Goal: Information Seeking & Learning: Learn about a topic

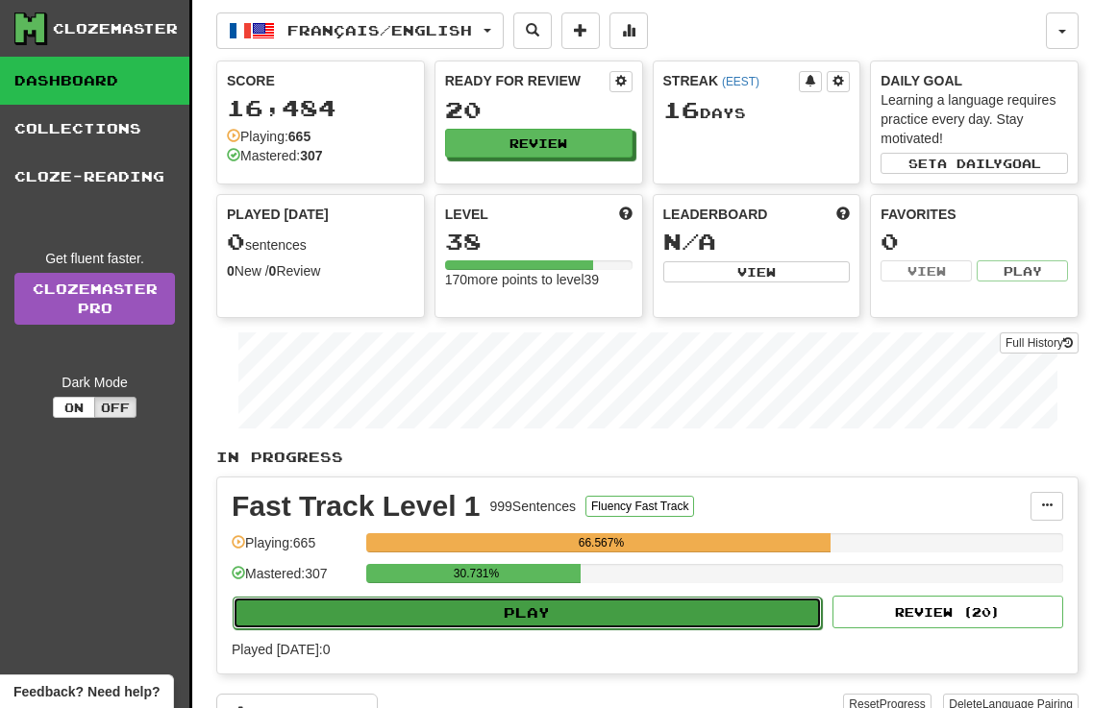
click at [529, 609] on button "Play" at bounding box center [527, 613] width 589 height 33
select select "**"
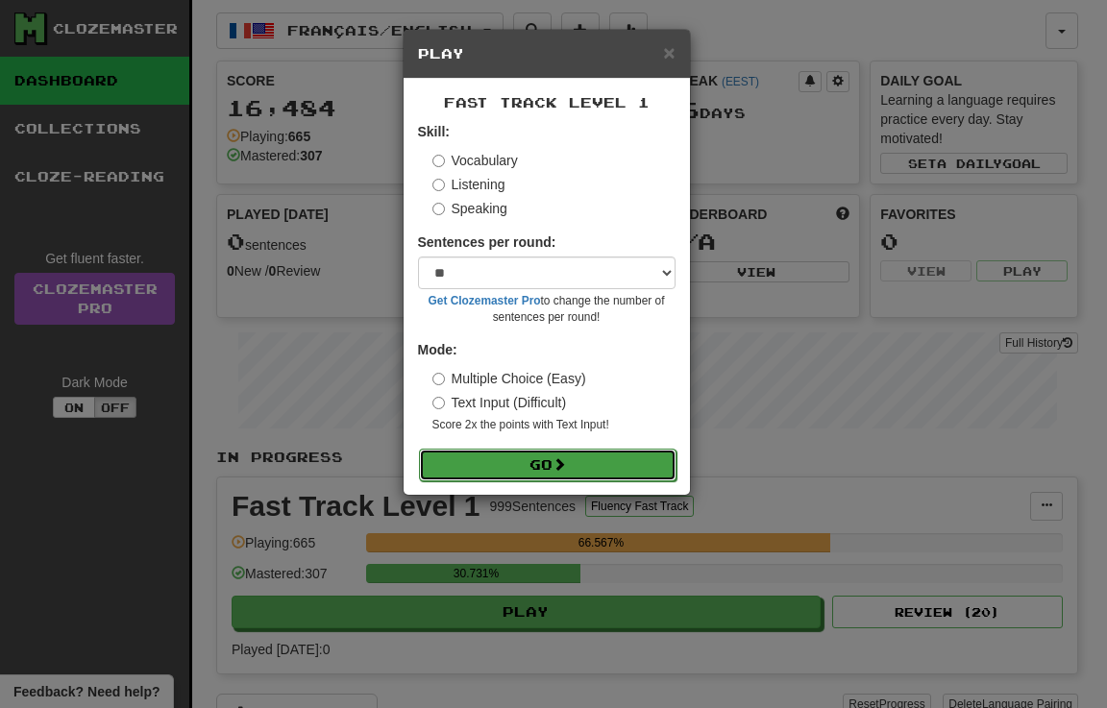
click at [515, 455] on button "Go" at bounding box center [548, 465] width 258 height 33
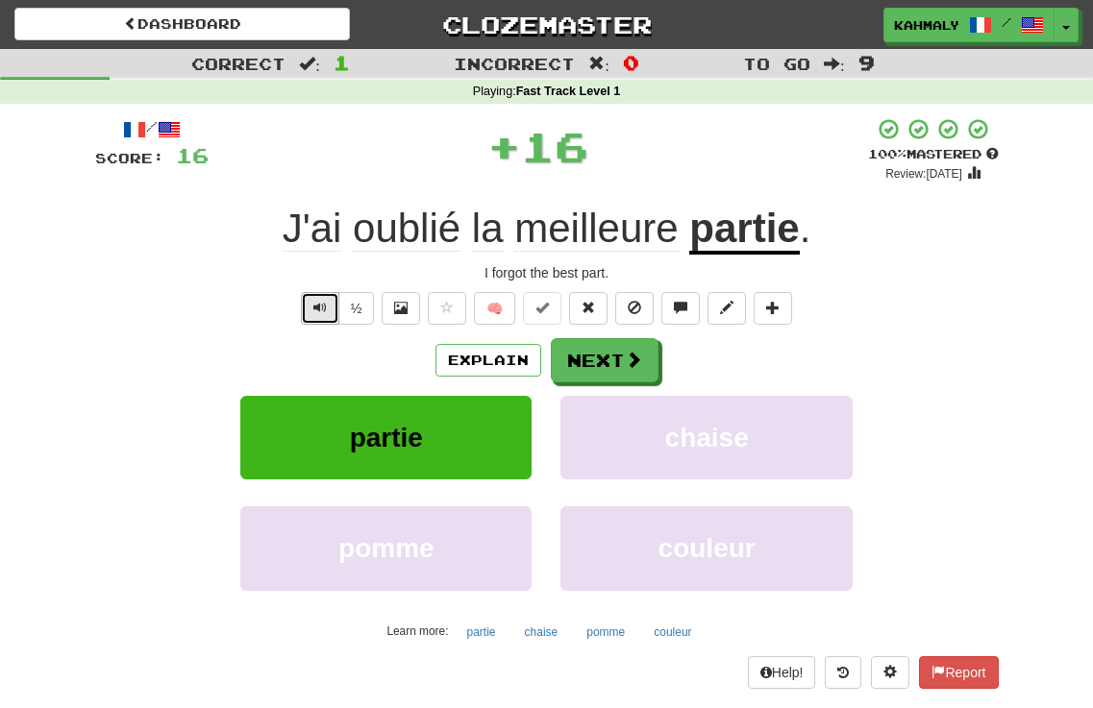
click at [323, 308] on span "Text-to-speech controls" at bounding box center [319, 307] width 13 height 13
click at [310, 305] on button "Text-to-speech controls" at bounding box center [320, 308] width 38 height 33
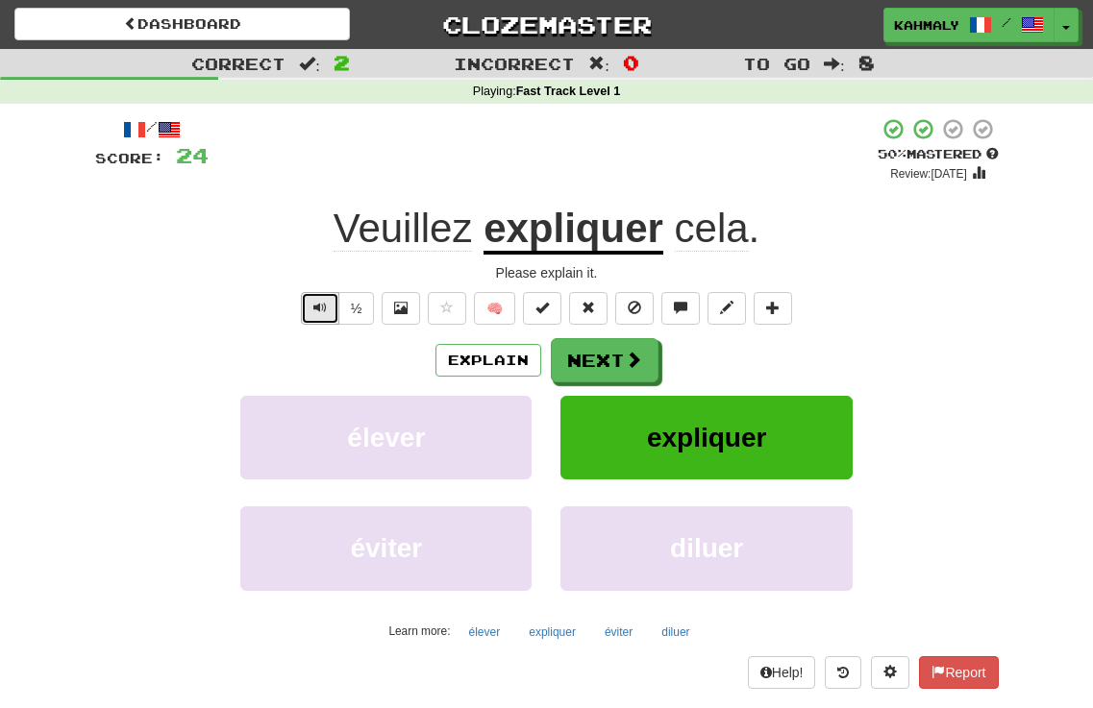
click at [335, 312] on button "Text-to-speech controls" at bounding box center [320, 308] width 38 height 33
click at [326, 312] on button "Text-to-speech controls" at bounding box center [320, 308] width 38 height 33
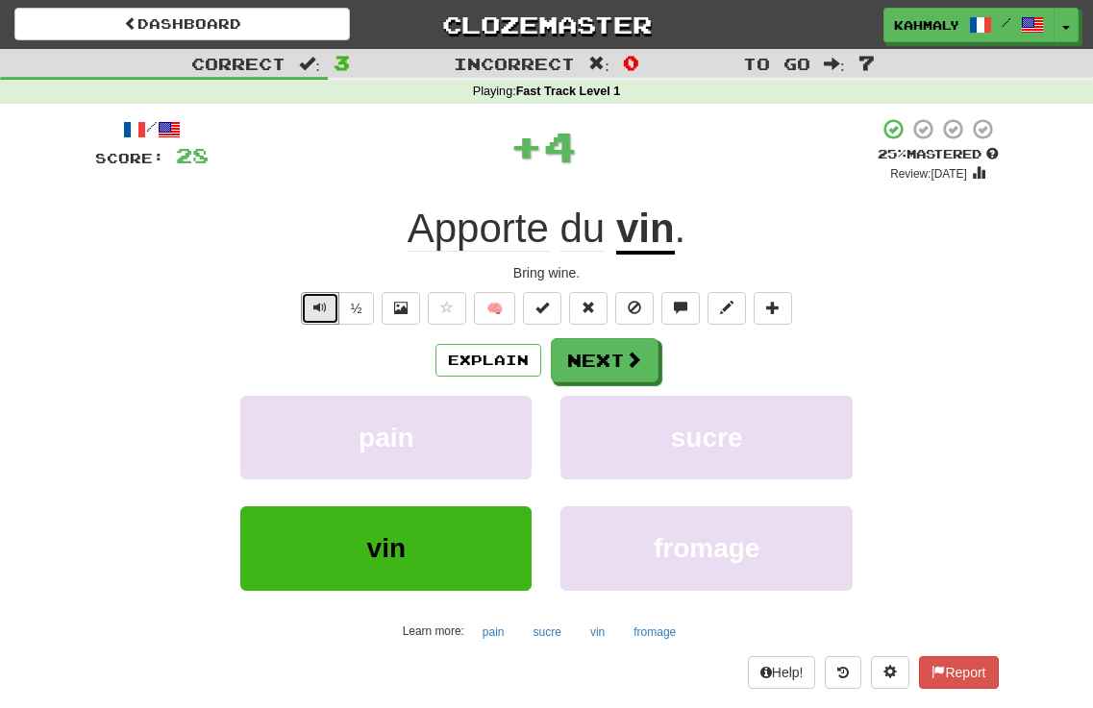
click at [326, 312] on button "Text-to-speech controls" at bounding box center [320, 308] width 38 height 33
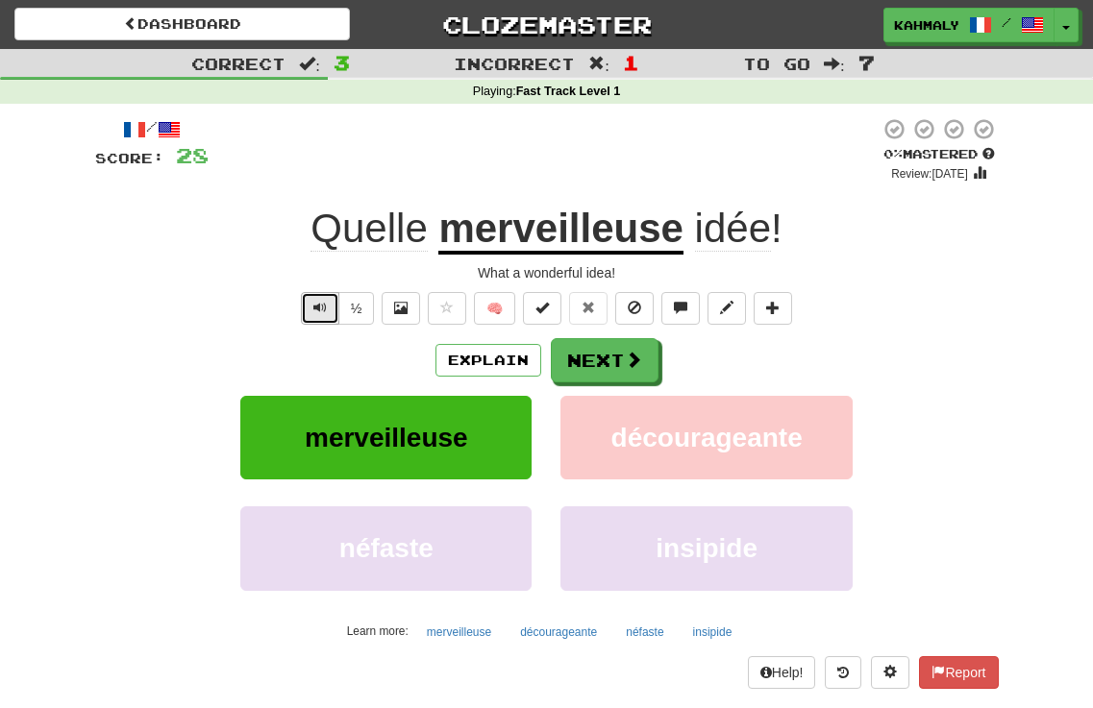
click at [310, 312] on button "Text-to-speech controls" at bounding box center [320, 308] width 38 height 33
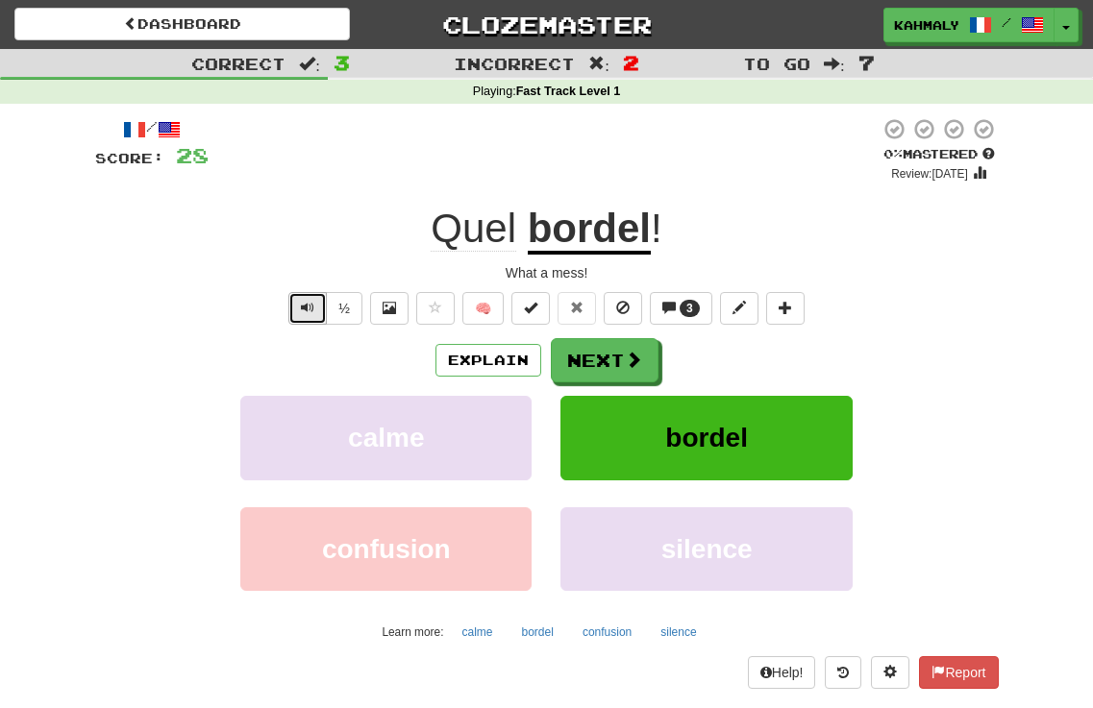
click at [301, 307] on span "Text-to-speech controls" at bounding box center [307, 307] width 13 height 13
click at [629, 365] on span at bounding box center [634, 360] width 17 height 17
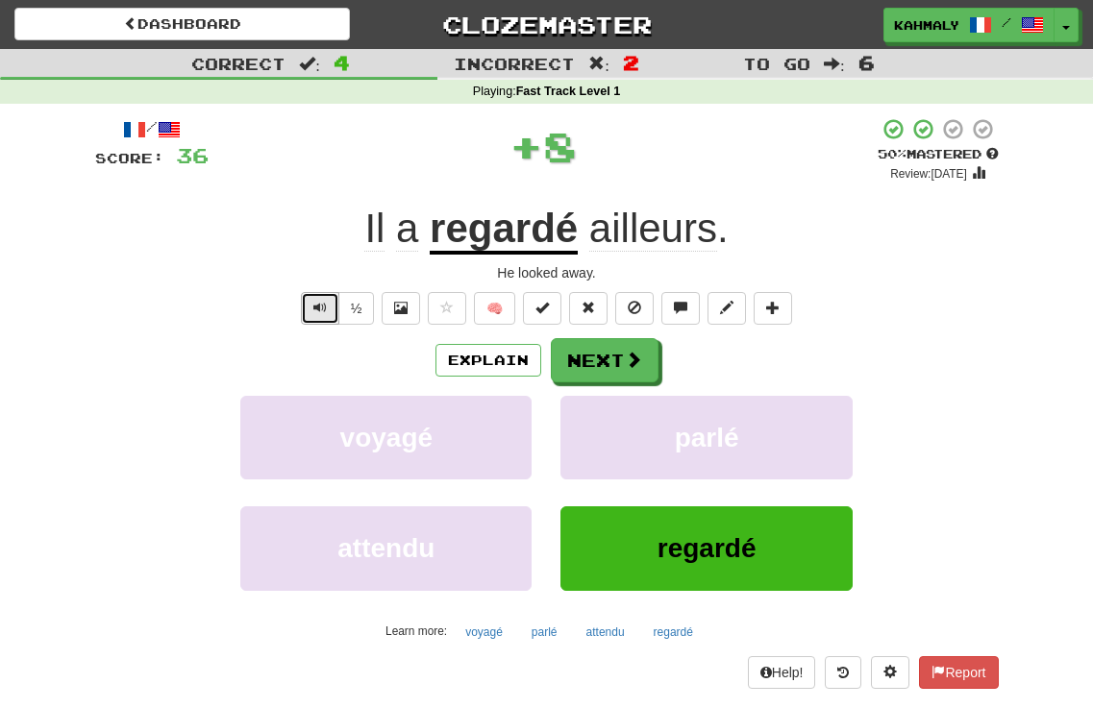
click at [310, 305] on button "Text-to-speech controls" at bounding box center [320, 308] width 38 height 33
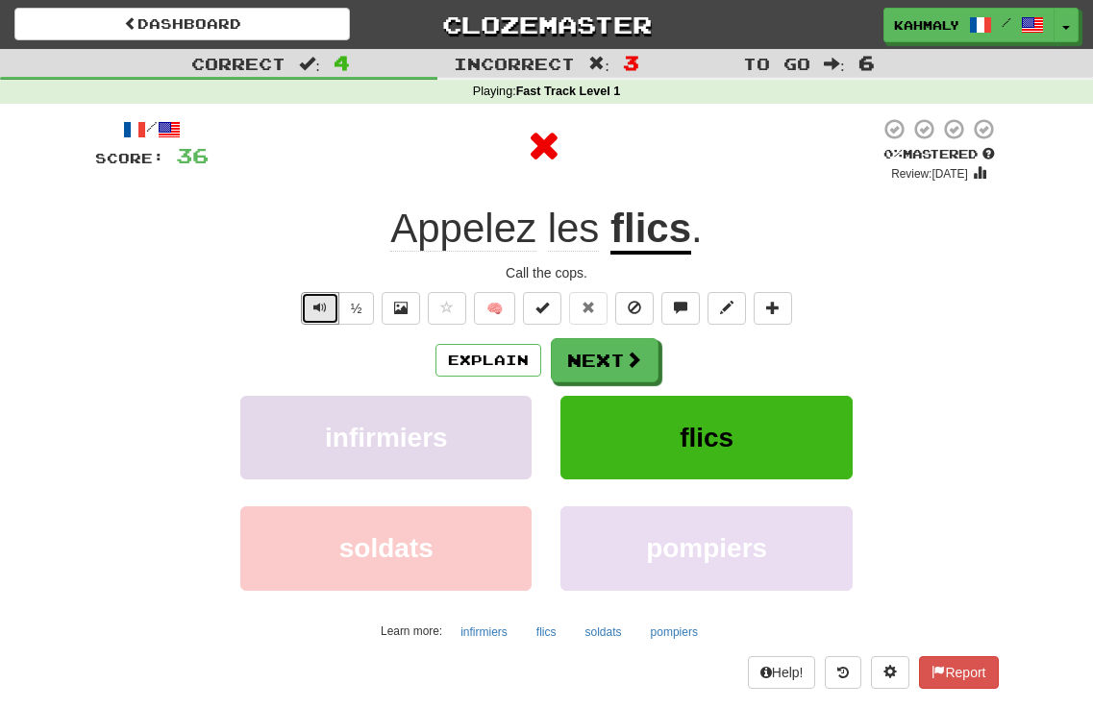
click at [310, 304] on button "Text-to-speech controls" at bounding box center [320, 308] width 38 height 33
click at [350, 296] on button "½" at bounding box center [356, 308] width 37 height 33
click at [305, 309] on button "Text-to-speech controls" at bounding box center [320, 308] width 38 height 33
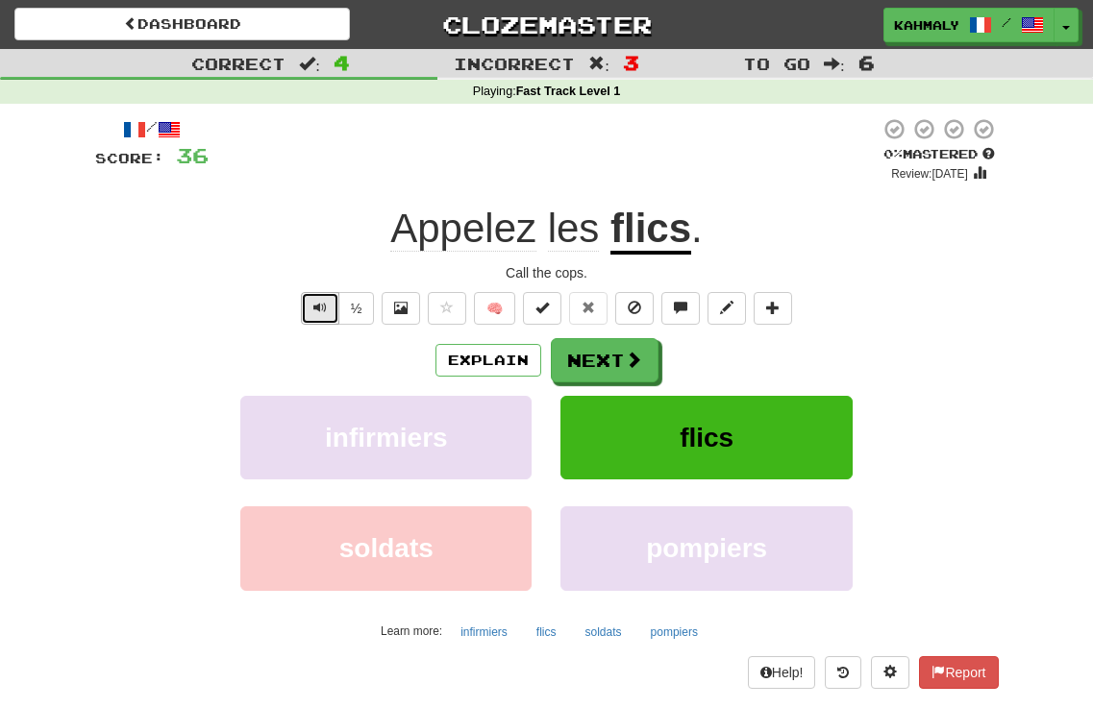
click at [305, 309] on button "Text-to-speech controls" at bounding box center [320, 308] width 38 height 33
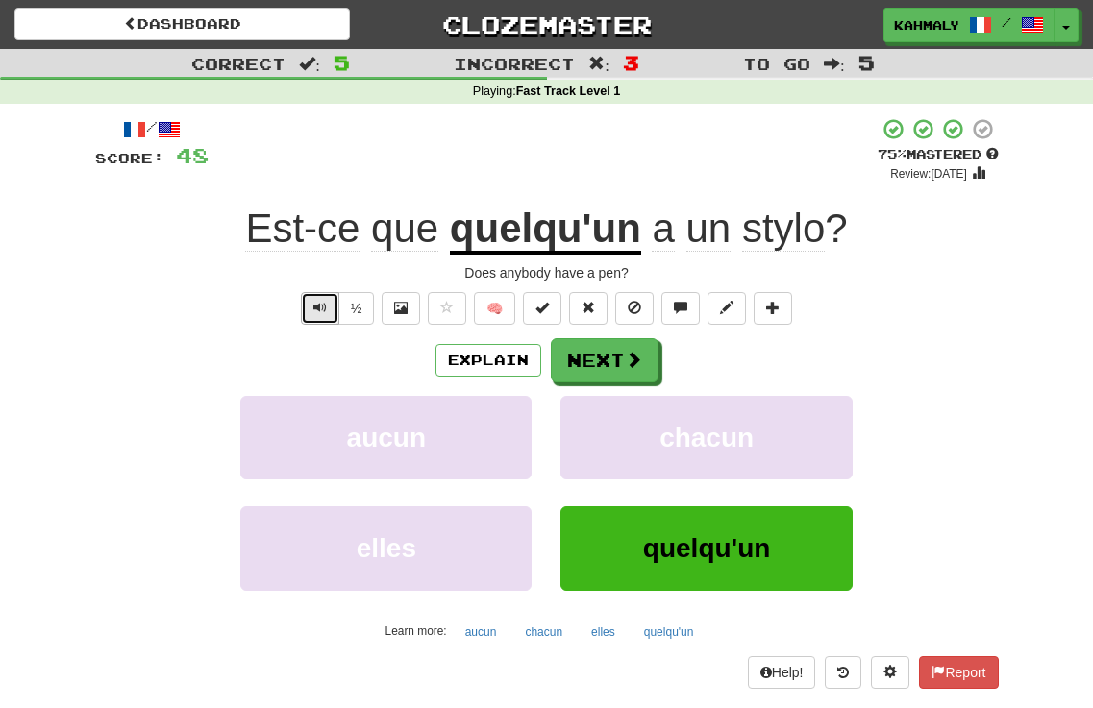
click at [313, 306] on span "Text-to-speech controls" at bounding box center [319, 307] width 13 height 13
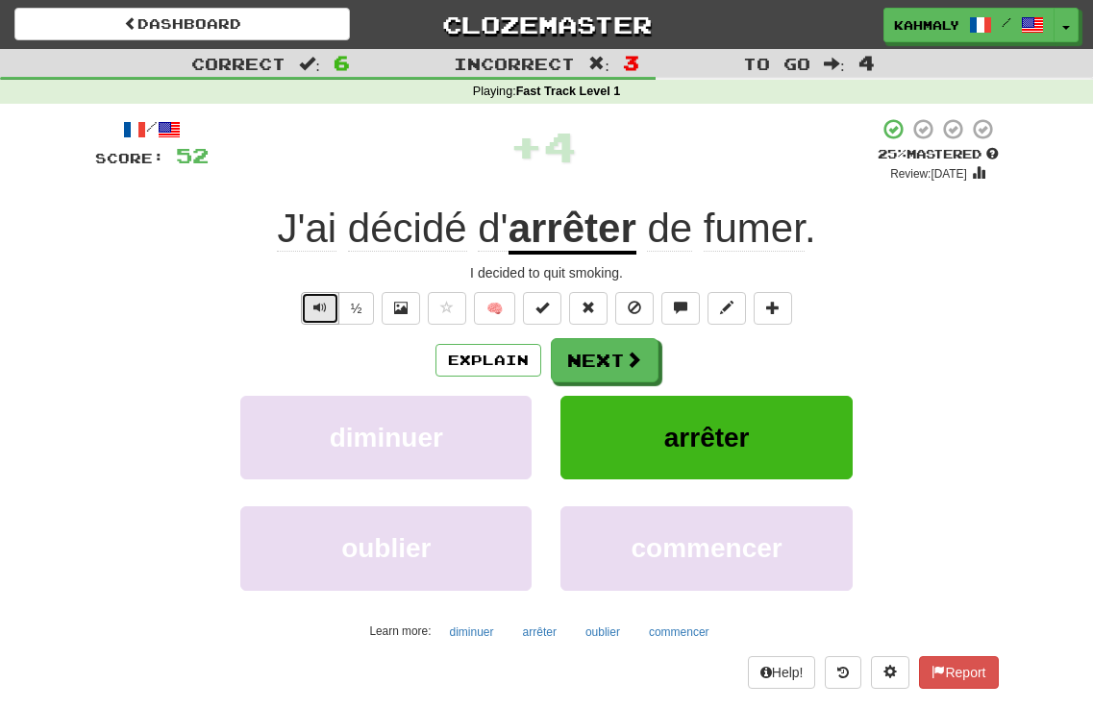
click at [310, 299] on button "Text-to-speech controls" at bounding box center [320, 308] width 38 height 33
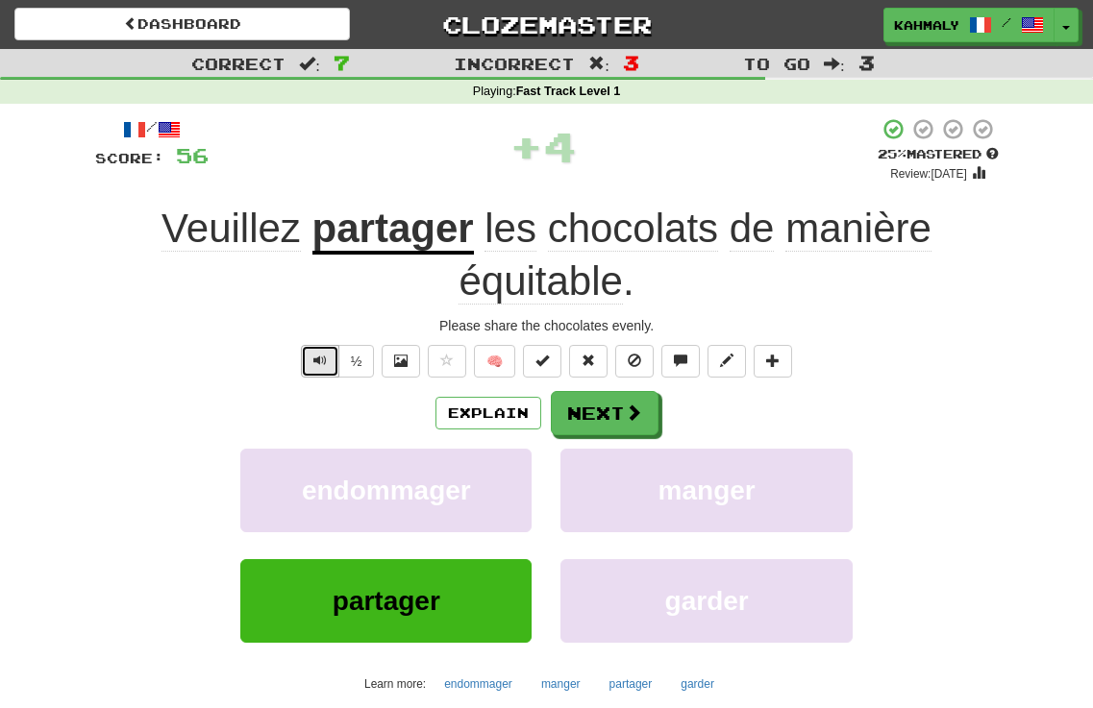
click at [316, 367] on span "Text-to-speech controls" at bounding box center [319, 360] width 13 height 13
click at [316, 366] on span "Text-to-speech controls" at bounding box center [319, 360] width 13 height 13
click at [463, 410] on button "Explain" at bounding box center [488, 413] width 106 height 33
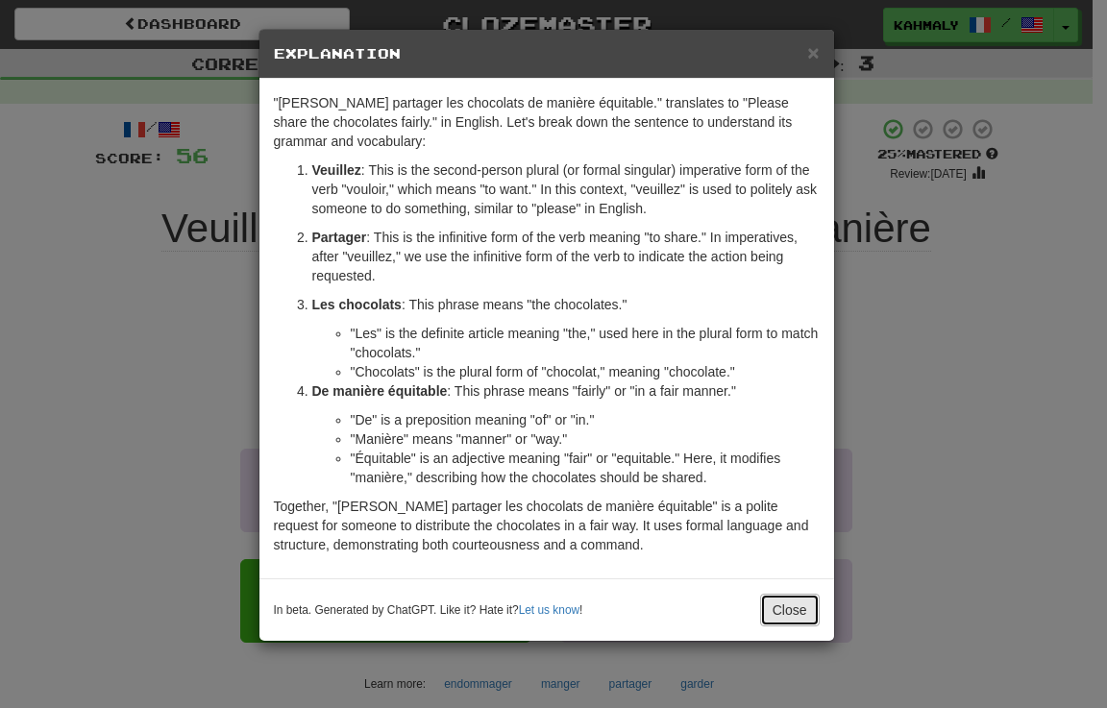
click at [793, 610] on button "Close" at bounding box center [790, 610] width 60 height 33
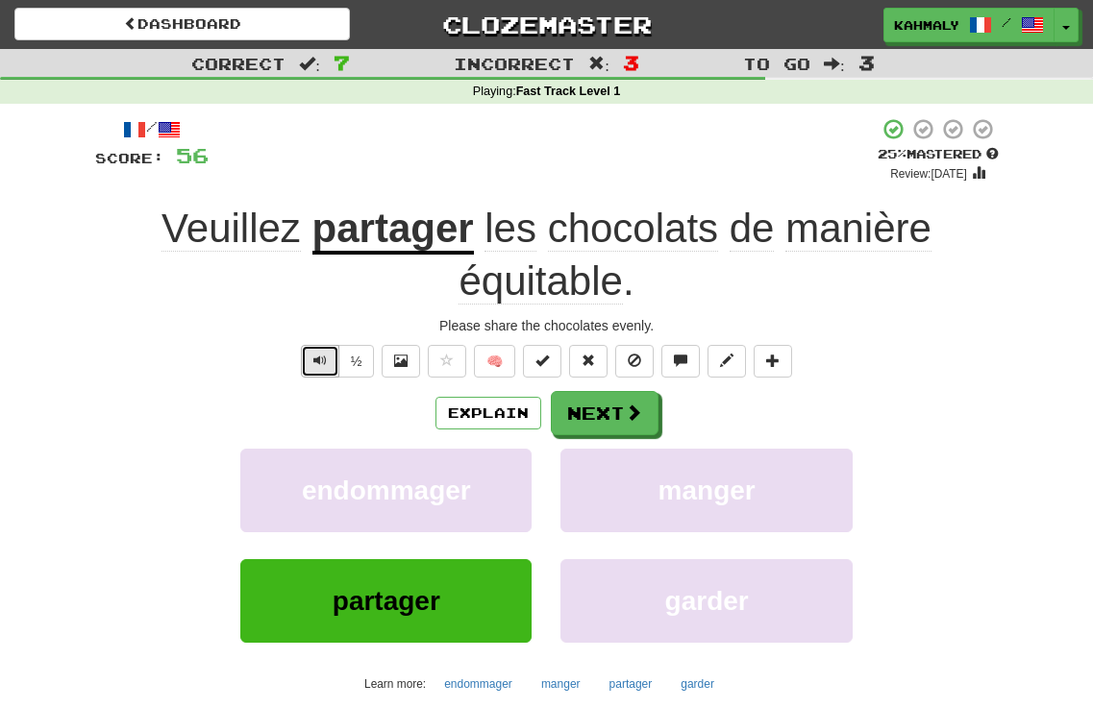
click at [319, 360] on span "Text-to-speech controls" at bounding box center [319, 360] width 13 height 13
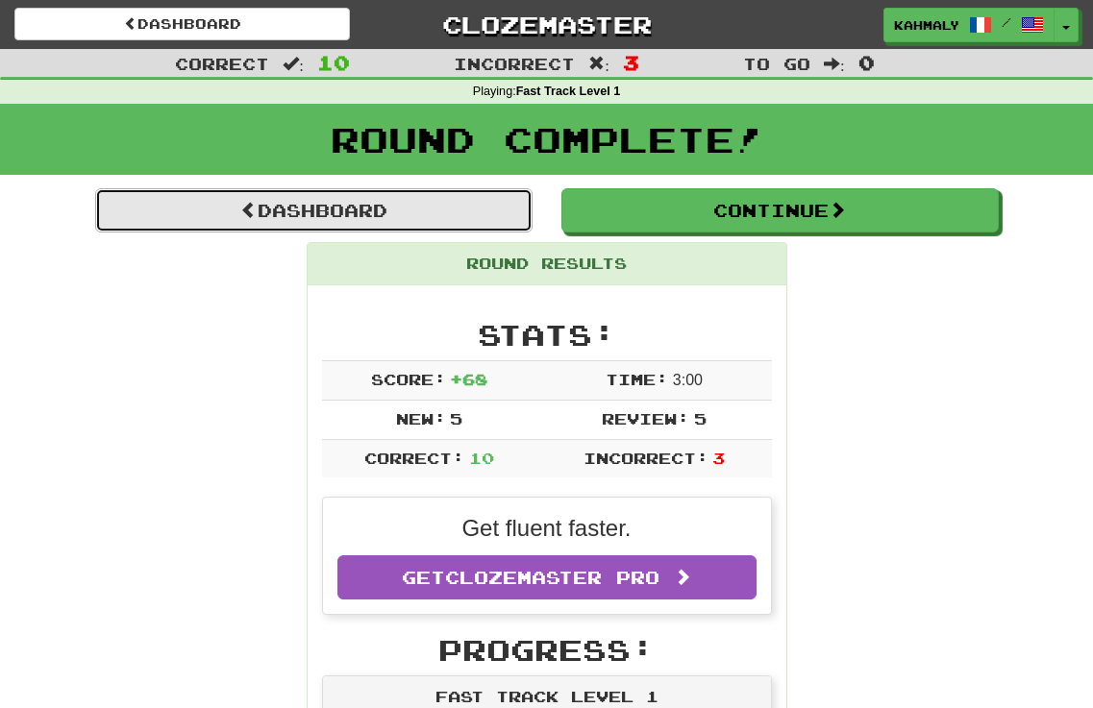
click at [277, 198] on link "Dashboard" at bounding box center [313, 210] width 437 height 44
